Goal: Navigation & Orientation: Find specific page/section

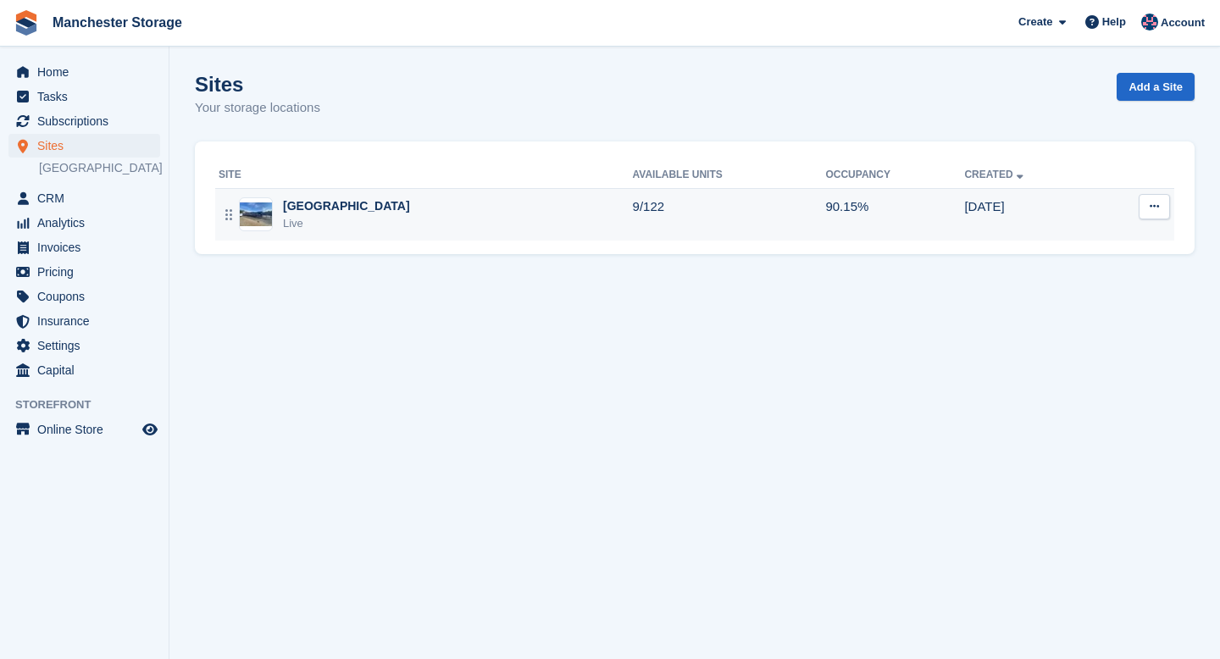
click at [396, 217] on div "Manchester Live" at bounding box center [426, 214] width 414 height 35
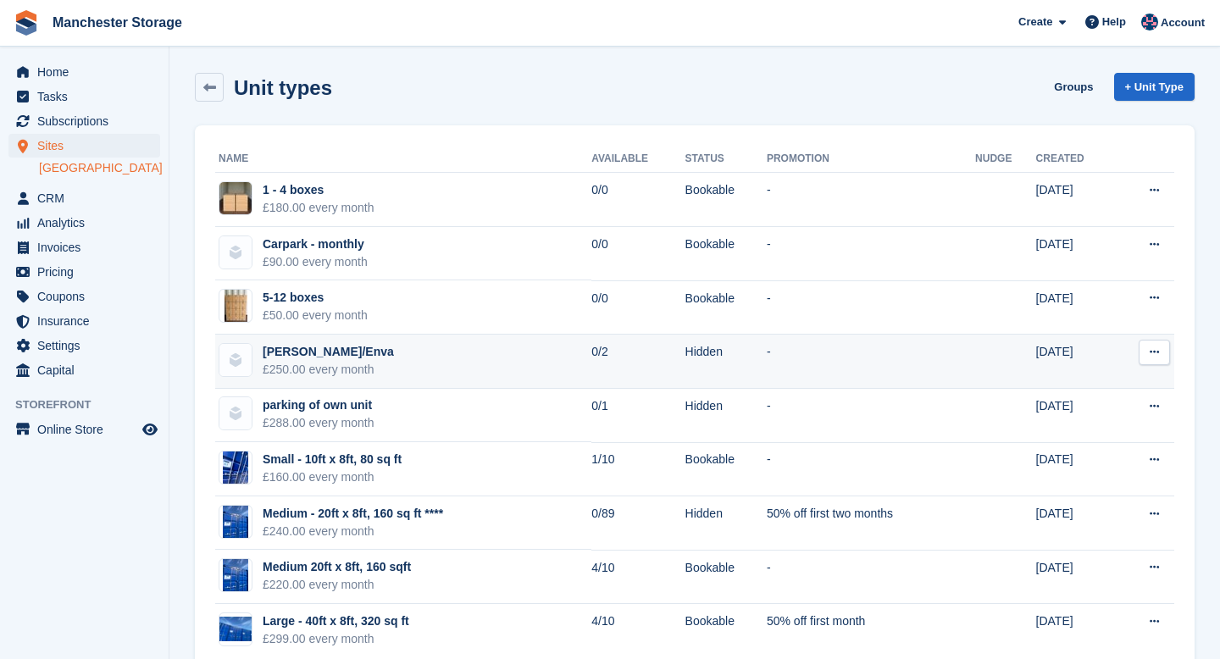
scroll to position [36, 0]
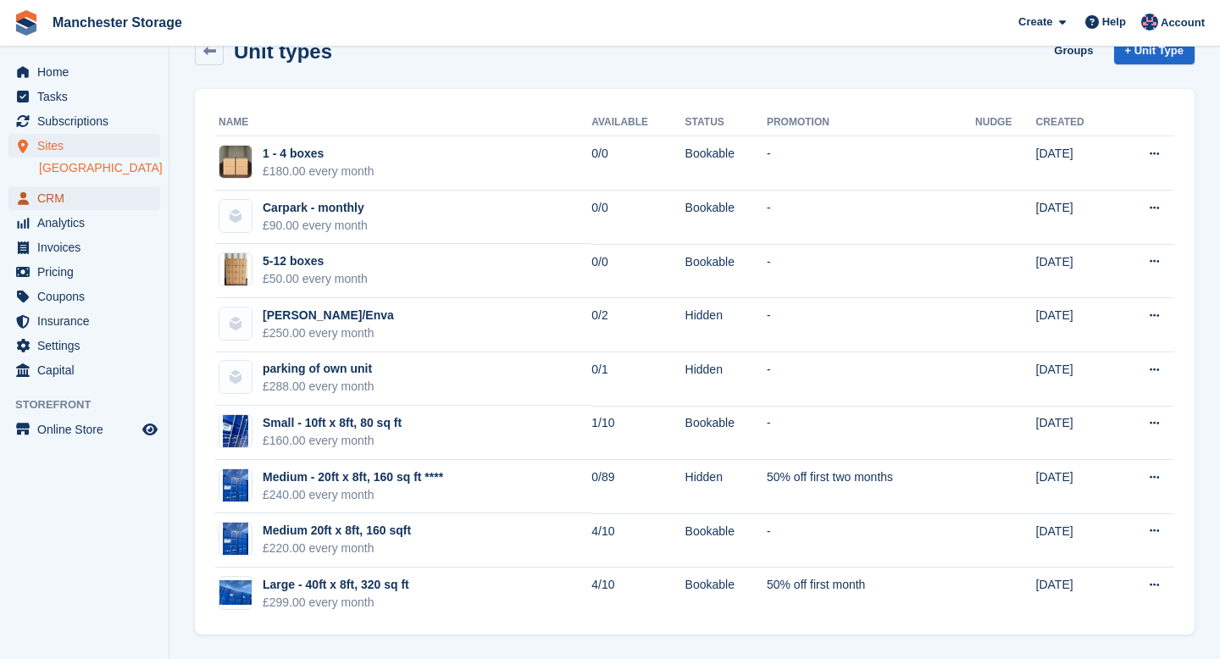
click at [59, 198] on span "CRM" at bounding box center [88, 198] width 102 height 24
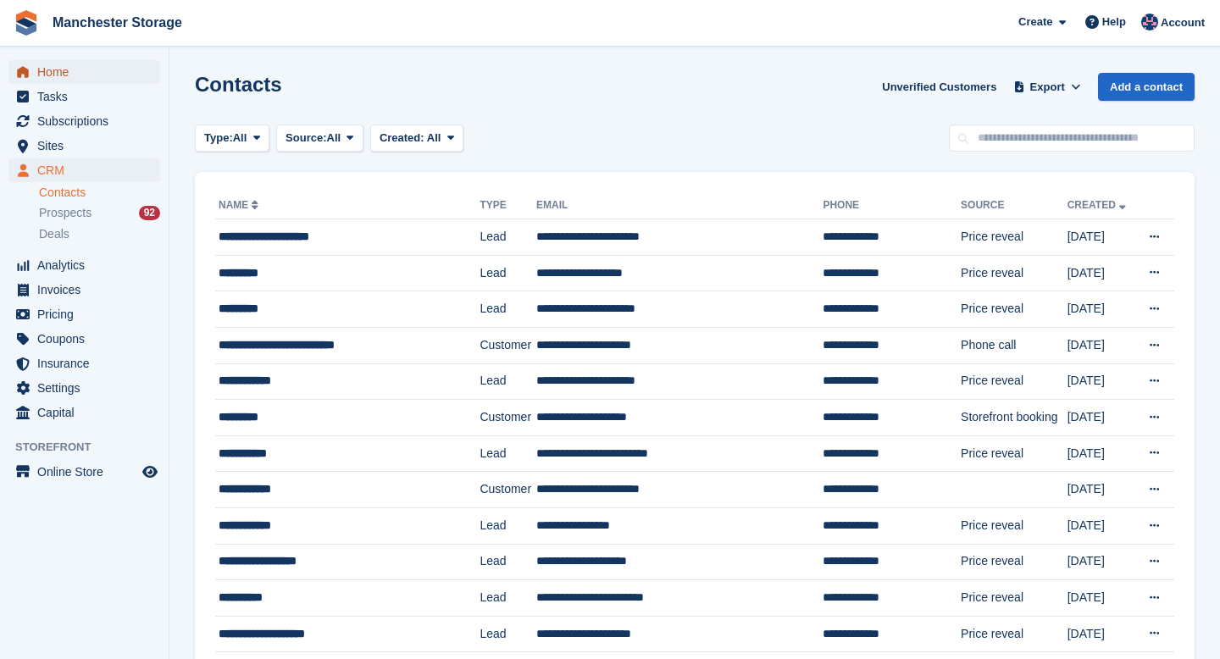
click at [86, 82] on span "Home" at bounding box center [88, 72] width 102 height 24
